Goal: Complete application form

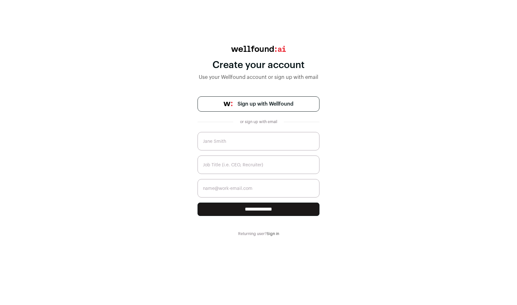
click at [240, 143] on input "text" at bounding box center [259, 141] width 122 height 18
click at [238, 105] on span "Sign up with Wellfound" at bounding box center [266, 104] width 56 height 8
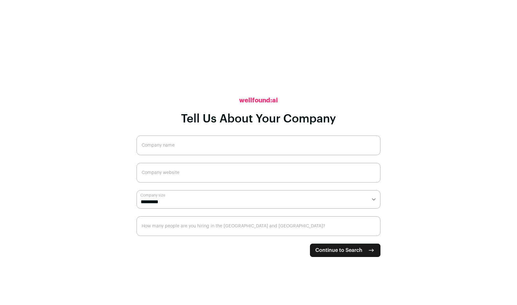
click at [195, 147] on input "Company name" at bounding box center [259, 145] width 244 height 20
type input "F"
type input "Freelance"
click at [187, 174] on input "Company website" at bounding box center [259, 173] width 244 height 20
type input "[DOMAIN_NAME]"
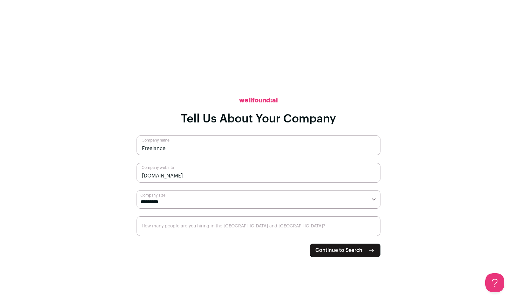
click at [174, 204] on select "**********" at bounding box center [259, 199] width 244 height 18
select select "*"
click at [137, 190] on select "**********" at bounding box center [259, 199] width 244 height 18
click at [146, 226] on input "How many people are you hiring in the [GEOGRAPHIC_DATA] and [GEOGRAPHIC_DATA]?" at bounding box center [259, 226] width 244 height 20
type input "5"
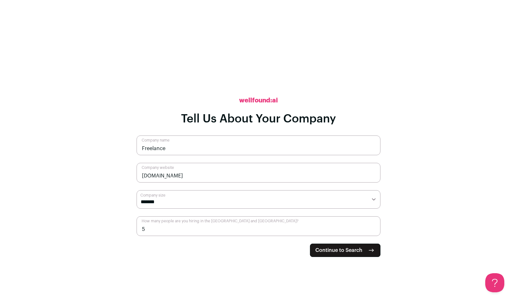
click at [267, 72] on icon at bounding box center [258, 72] width 95 height 48
